Goal: Transaction & Acquisition: Book appointment/travel/reservation

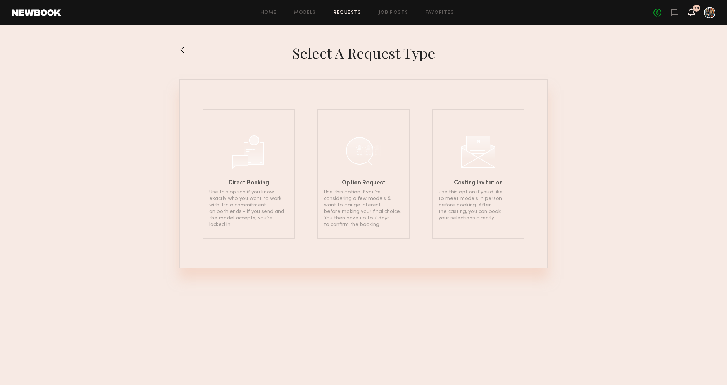
click at [692, 9] on icon at bounding box center [691, 11] width 6 height 5
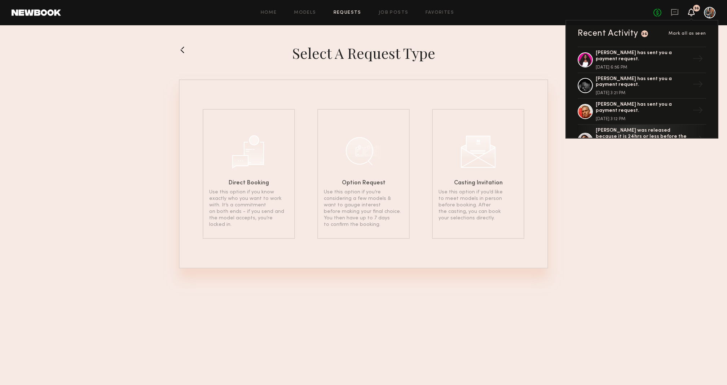
click at [450, 34] on div "Select a Request Type Direct Booking Use this option if you know exactly who yo…" at bounding box center [363, 155] width 727 height 260
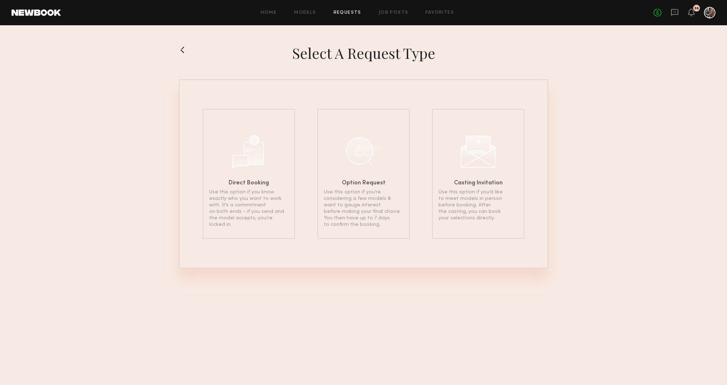
click at [688, 18] on div "No fees up to $5,000 36" at bounding box center [684, 13] width 62 height 12
click at [674, 15] on icon at bounding box center [674, 12] width 8 height 8
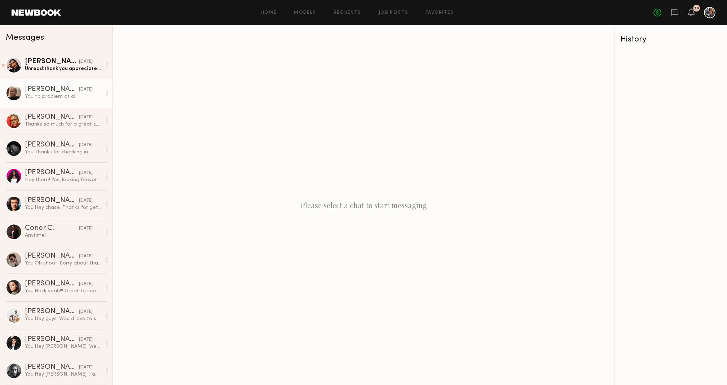
click at [62, 91] on div "Destun J." at bounding box center [52, 89] width 54 height 7
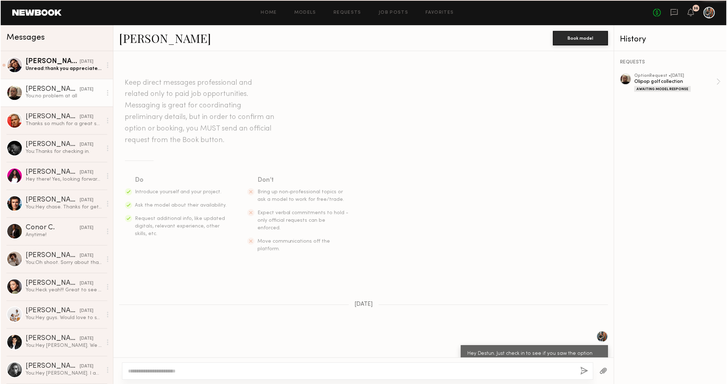
scroll to position [395, 0]
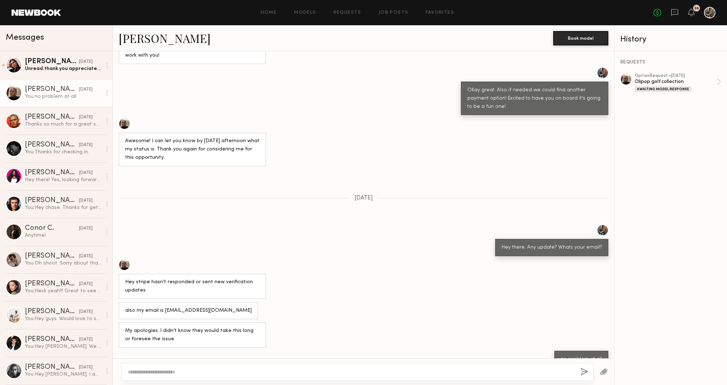
click at [147, 39] on link "Destun J." at bounding box center [165, 37] width 92 height 15
click at [307, 19] on header "Home Models Requests Job Posts Favorites Sign Out No fees up to $5,000 36" at bounding box center [363, 12] width 727 height 25
click at [312, 10] on link "Models" at bounding box center [305, 12] width 22 height 5
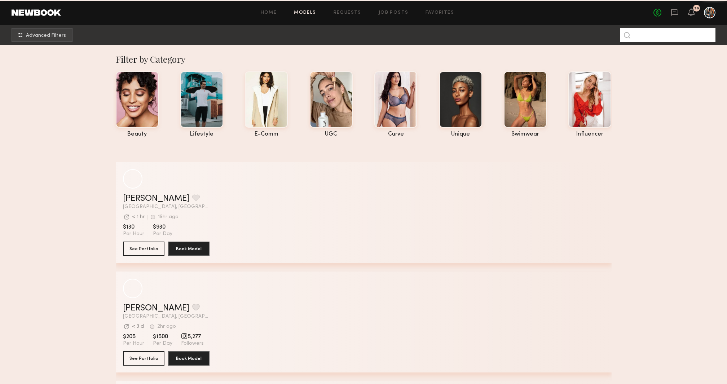
click at [643, 35] on input at bounding box center [667, 35] width 95 height 14
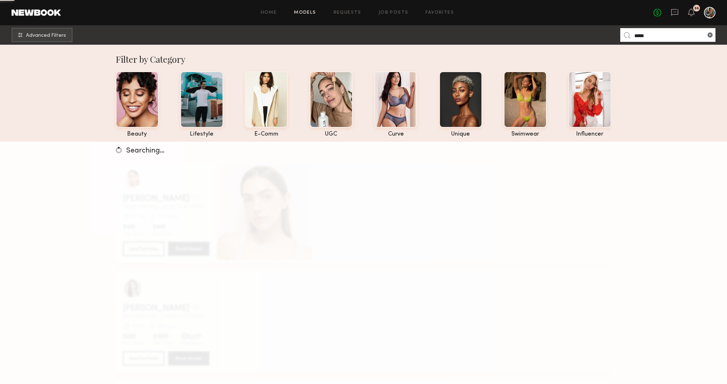
type input "*****"
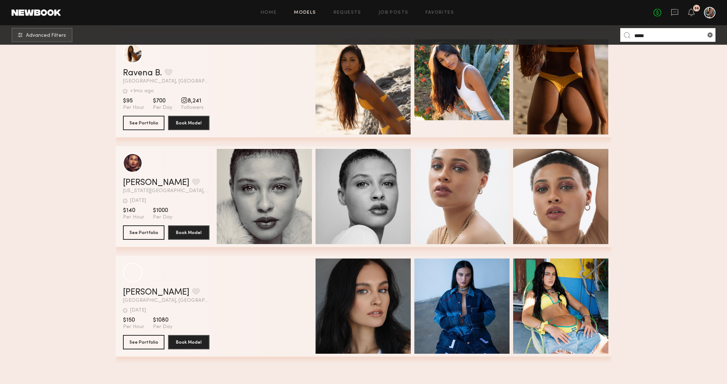
scroll to position [336, 0]
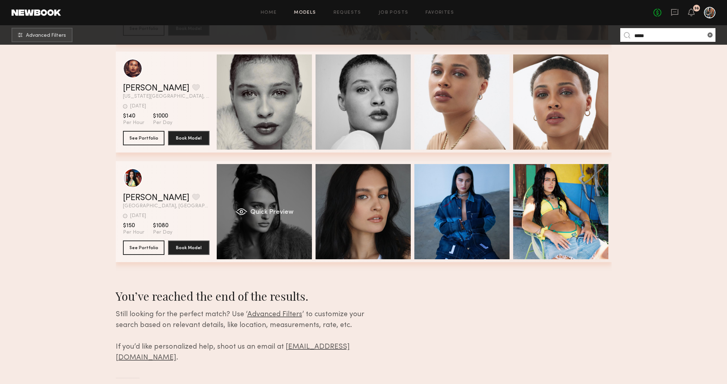
click at [261, 169] on div "Quick Preview" at bounding box center [264, 211] width 95 height 95
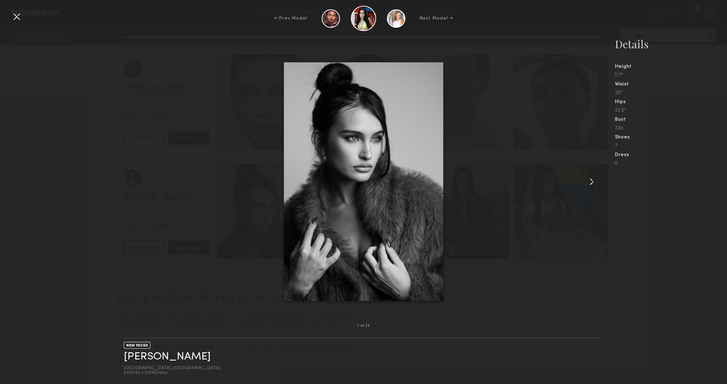
click at [594, 181] on common-icon at bounding box center [592, 182] width 12 height 12
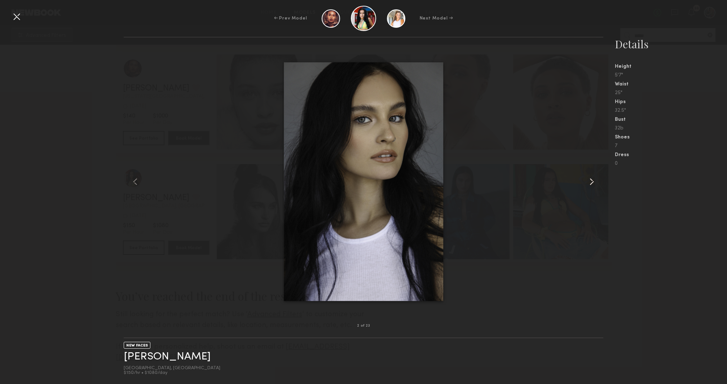
click at [594, 181] on common-icon at bounding box center [592, 182] width 12 height 12
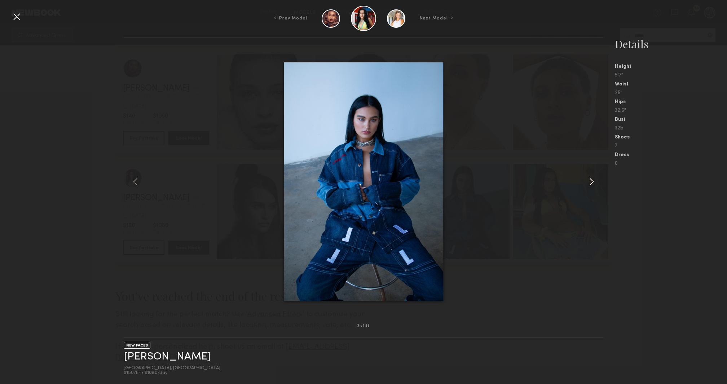
click at [594, 181] on common-icon at bounding box center [592, 182] width 12 height 12
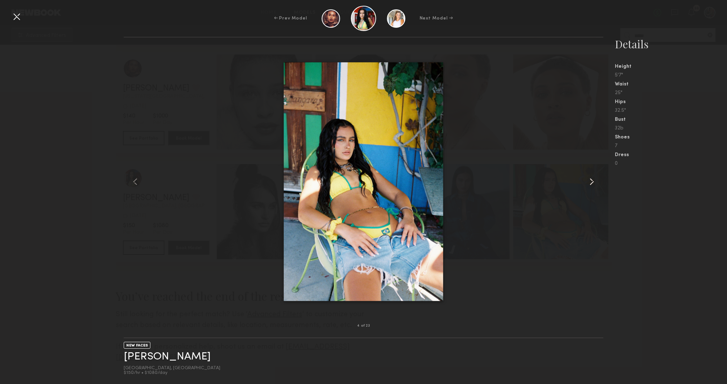
click at [594, 181] on common-icon at bounding box center [592, 182] width 12 height 12
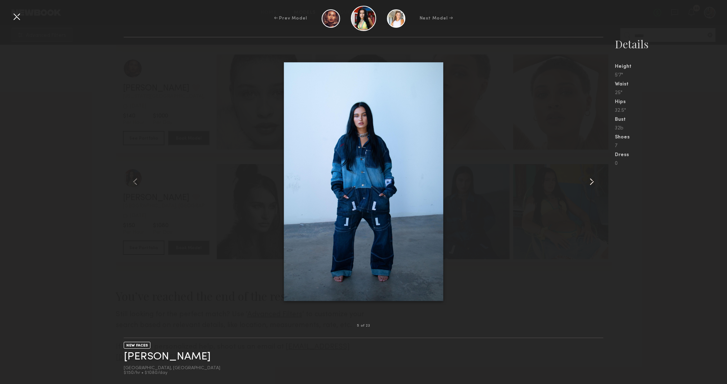
click at [594, 181] on common-icon at bounding box center [592, 182] width 12 height 12
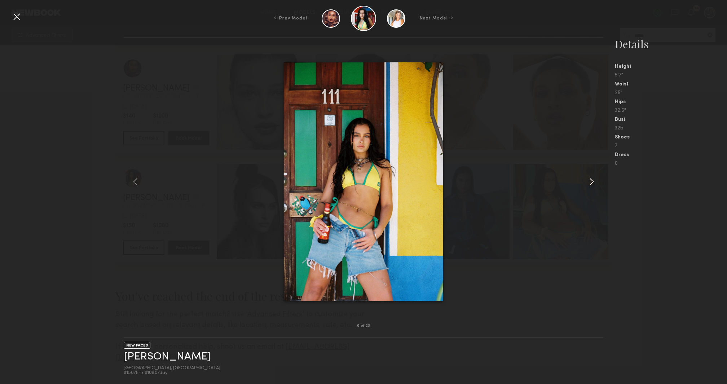
click at [594, 181] on common-icon at bounding box center [592, 182] width 12 height 12
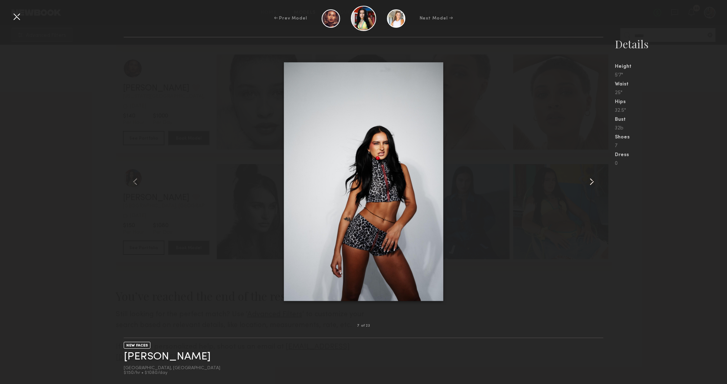
click at [594, 181] on common-icon at bounding box center [592, 182] width 12 height 12
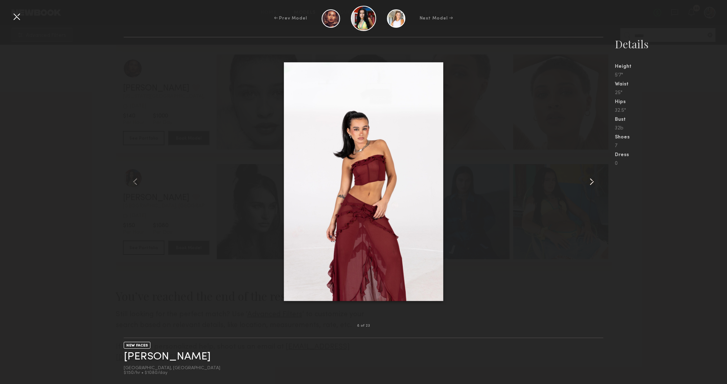
click at [594, 181] on common-icon at bounding box center [592, 182] width 12 height 12
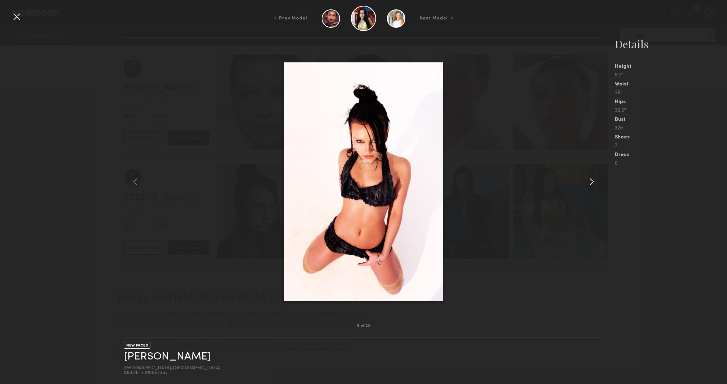
click at [594, 181] on common-icon at bounding box center [592, 182] width 12 height 12
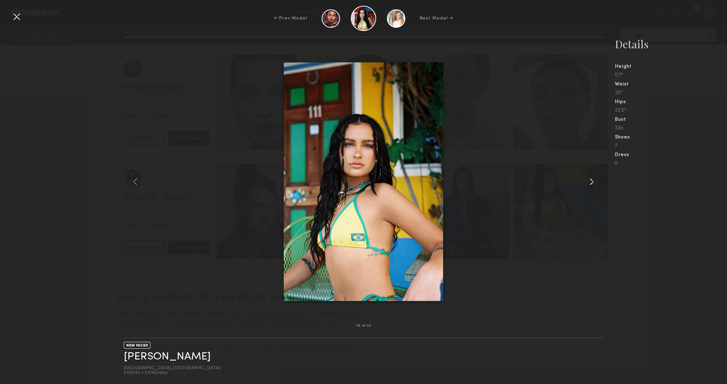
click at [594, 181] on common-icon at bounding box center [592, 182] width 12 height 12
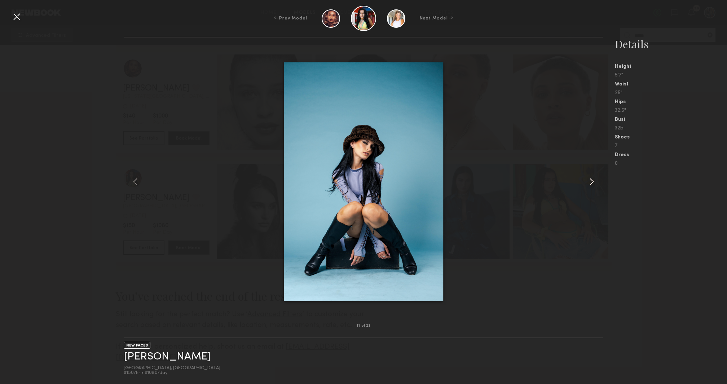
click at [594, 181] on common-icon at bounding box center [592, 182] width 12 height 12
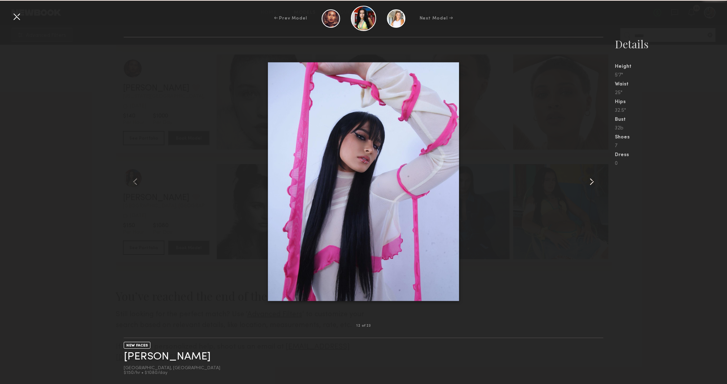
click at [594, 181] on common-icon at bounding box center [592, 182] width 12 height 12
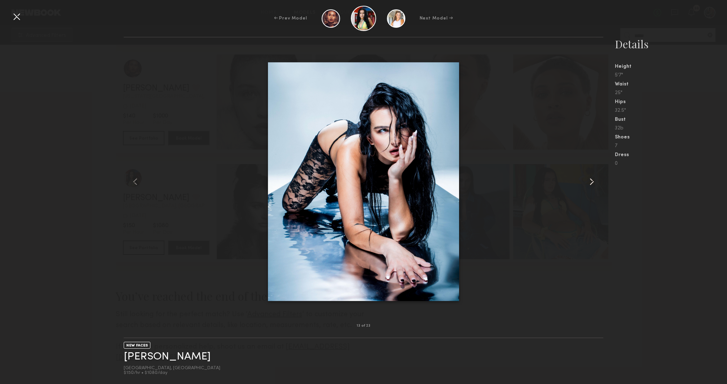
click at [594, 181] on common-icon at bounding box center [592, 182] width 12 height 12
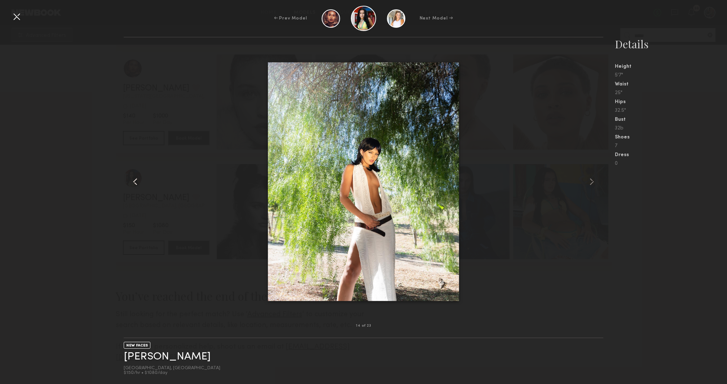
click at [131, 178] on common-icon at bounding box center [135, 182] width 12 height 12
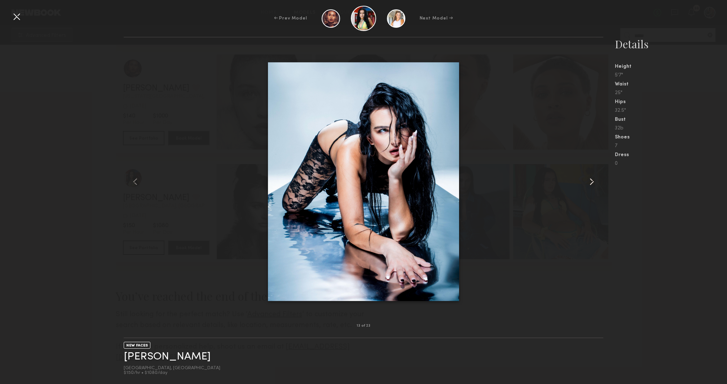
click at [592, 179] on common-icon at bounding box center [592, 182] width 12 height 12
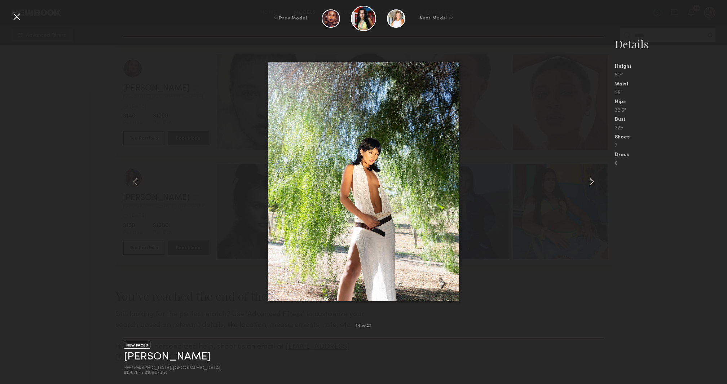
click at [592, 179] on common-icon at bounding box center [592, 182] width 12 height 12
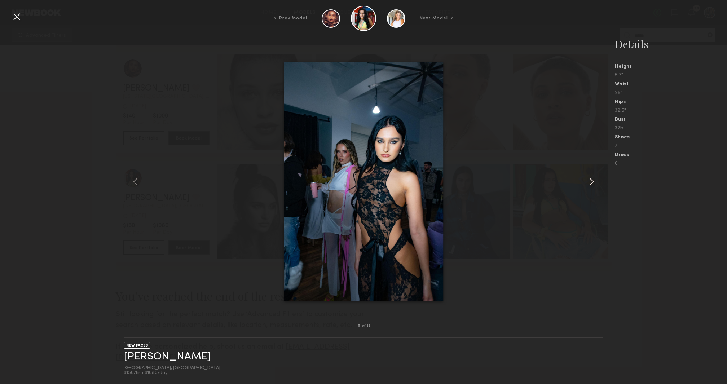
click at [592, 179] on common-icon at bounding box center [592, 182] width 12 height 12
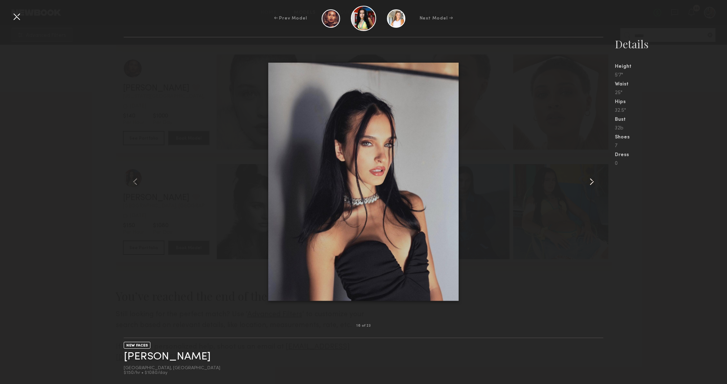
click at [592, 179] on common-icon at bounding box center [592, 182] width 12 height 12
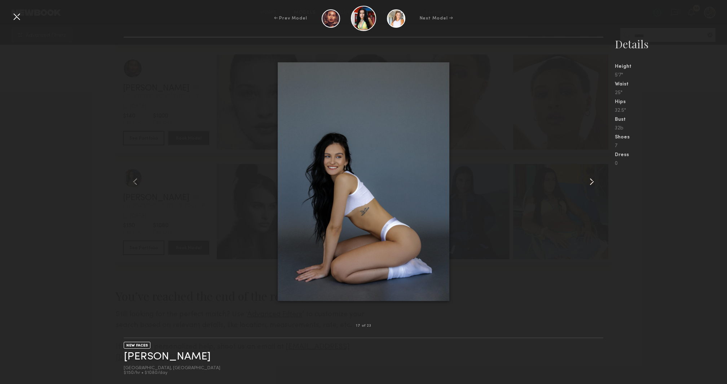
click at [592, 179] on common-icon at bounding box center [592, 182] width 12 height 12
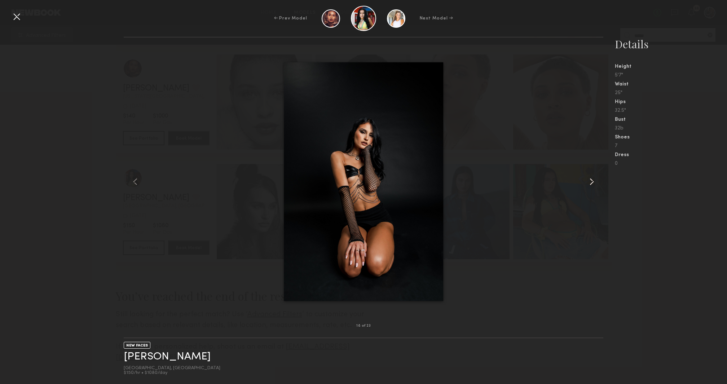
click at [592, 179] on common-icon at bounding box center [592, 182] width 12 height 12
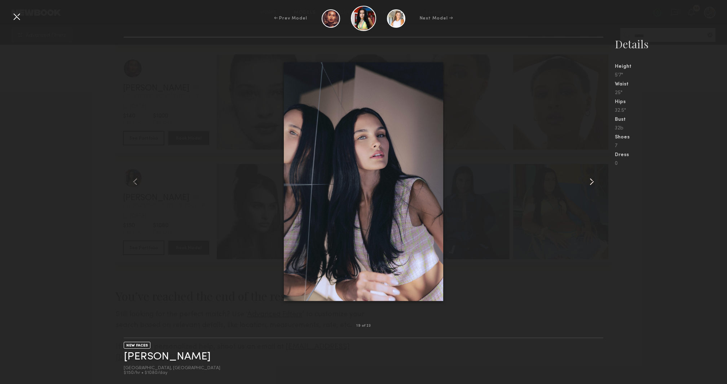
click at [592, 179] on common-icon at bounding box center [592, 182] width 12 height 12
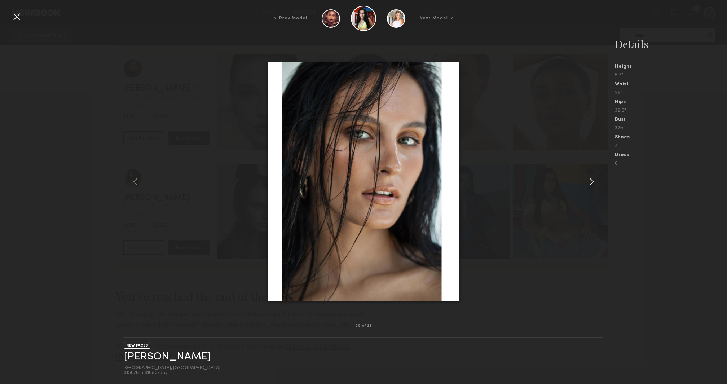
click at [592, 179] on common-icon at bounding box center [592, 182] width 12 height 12
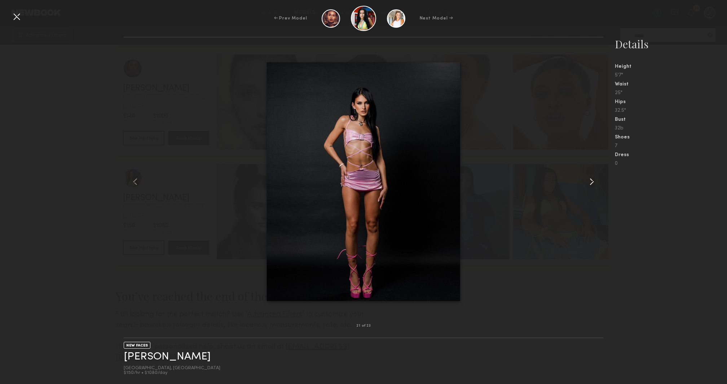
click at [592, 179] on common-icon at bounding box center [592, 182] width 12 height 12
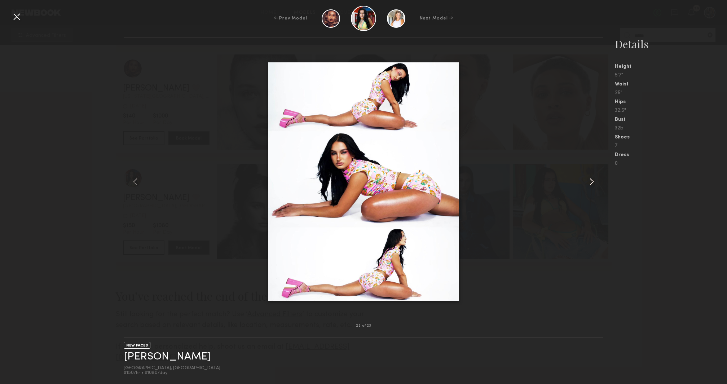
click at [592, 179] on common-icon at bounding box center [592, 182] width 12 height 12
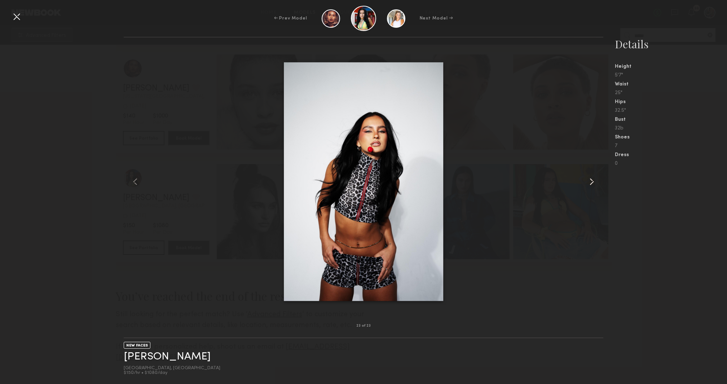
click at [592, 179] on common-icon at bounding box center [592, 182] width 12 height 12
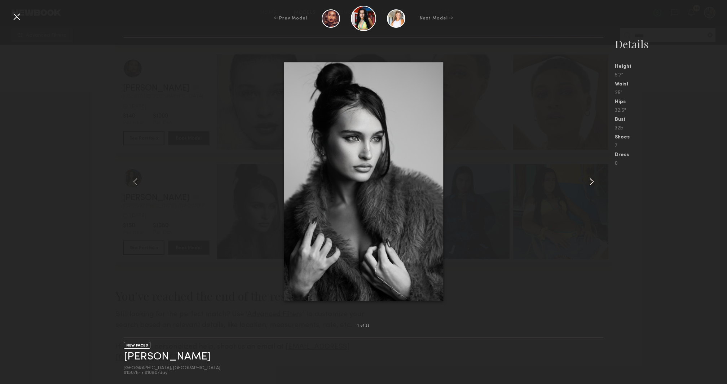
click at [592, 179] on common-icon at bounding box center [592, 182] width 12 height 12
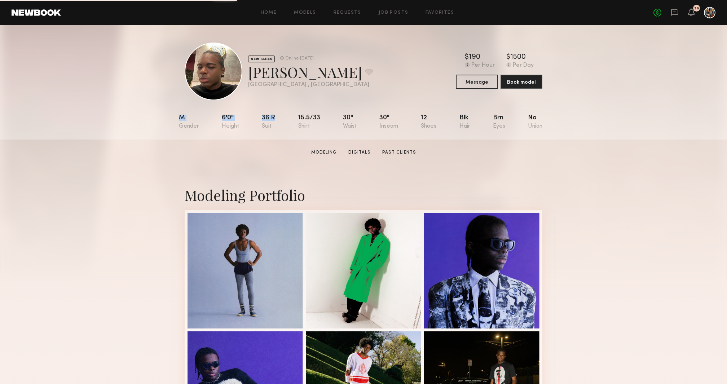
drag, startPoint x: 174, startPoint y: 115, endPoint x: 250, endPoint y: 124, distance: 76.9
click at [250, 124] on div "NEW FACES Online 4d ago Destun J. Favorite Los Angeles , CA Online 4d ago $ Typ…" at bounding box center [363, 82] width 727 height 114
click at [250, 124] on div "M 6'0" 36 r 15.5/33 30" 30" 12 Blk Brn No" at bounding box center [360, 123] width 363 height 34
drag, startPoint x: 218, startPoint y: 116, endPoint x: 441, endPoint y: 126, distance: 222.6
click at [441, 126] on nb-model-profile-props "M 6'0" 36 r 15.5/33 30" 30" 12 Blk Brn No" at bounding box center [363, 123] width 369 height 34
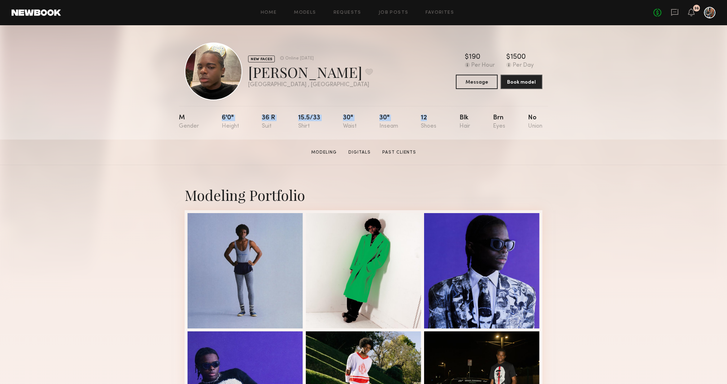
copy div "6'0" 36 r 15.5/33 30" 30" 12"
click at [433, 136] on div "M 6'0" 36 r 15.5/33 30" 30" 12 Blk Brn No" at bounding box center [360, 123] width 363 height 34
drag, startPoint x: 440, startPoint y: 130, endPoint x: 407, endPoint y: 118, distance: 36.1
click at [406, 117] on nb-model-profile-props "M 6'0" 36 r 15.5/33 30" 30" 12 Blk Brn No" at bounding box center [363, 123] width 369 height 34
click at [421, 125] on div "12" at bounding box center [428, 122] width 15 height 15
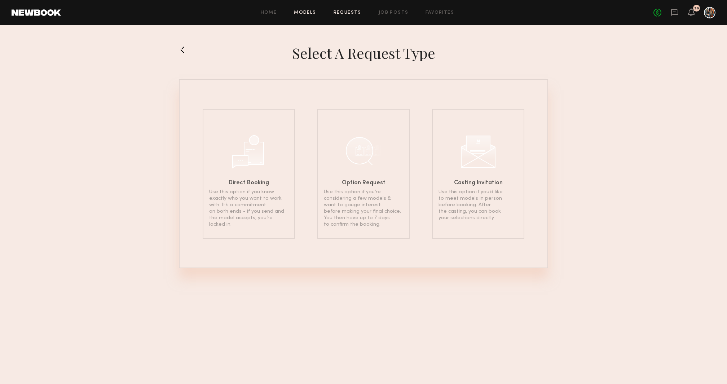
click at [310, 14] on link "Models" at bounding box center [305, 12] width 22 height 5
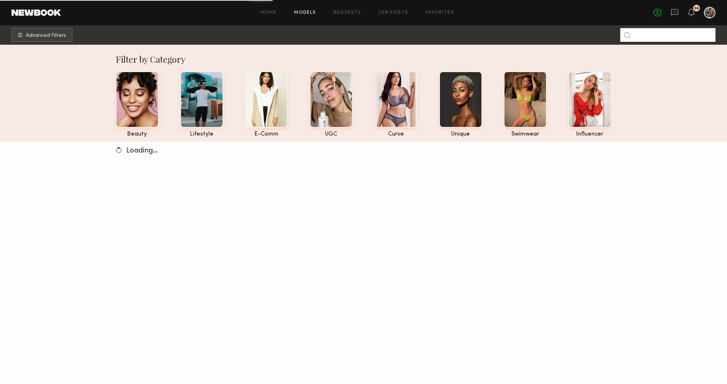
click at [655, 37] on input at bounding box center [667, 35] width 95 height 14
type input "***"
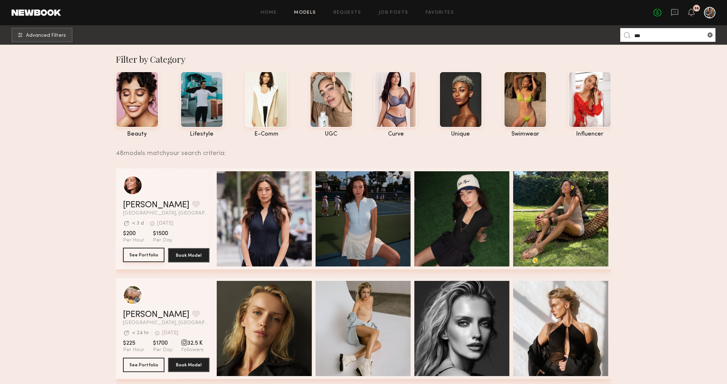
click at [144, 255] on button "See Portfolio" at bounding box center [143, 255] width 41 height 14
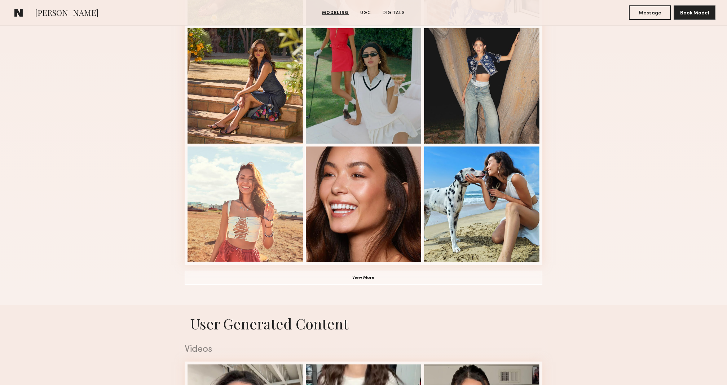
scroll to position [438, 0]
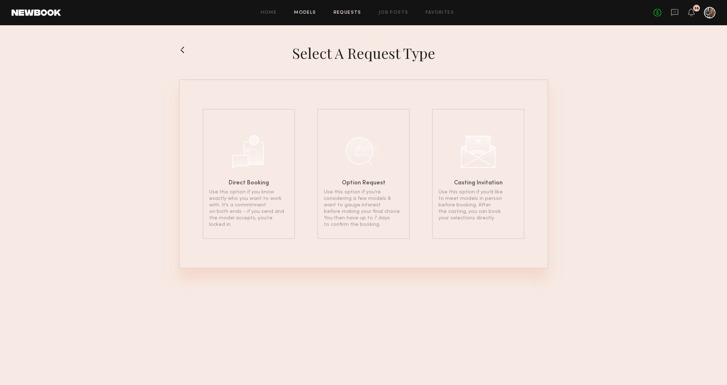
click at [308, 14] on link "Models" at bounding box center [305, 12] width 22 height 5
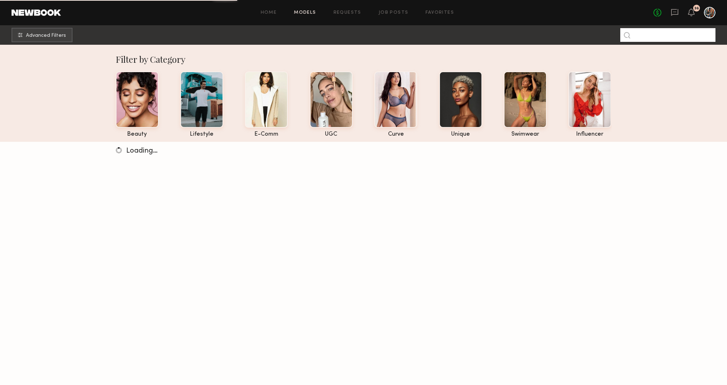
click at [657, 34] on input at bounding box center [667, 35] width 95 height 14
type input "*******"
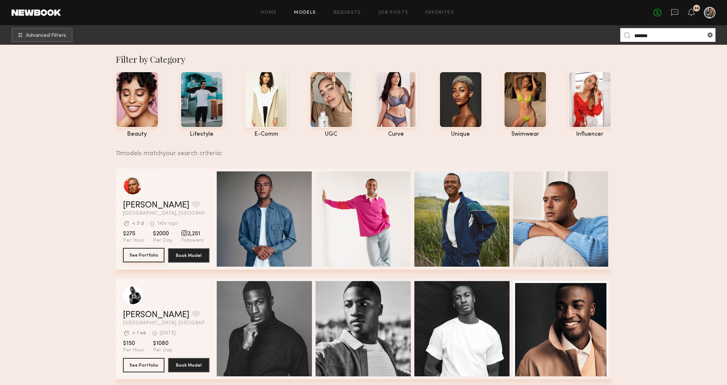
click at [153, 257] on button "See Portfolio" at bounding box center [143, 255] width 41 height 14
